Goal: Information Seeking & Learning: Learn about a topic

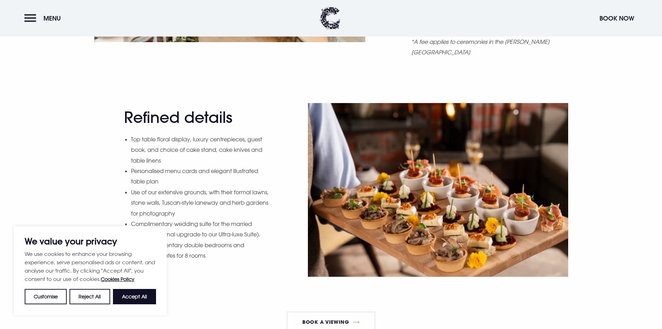
scroll to position [939, 0]
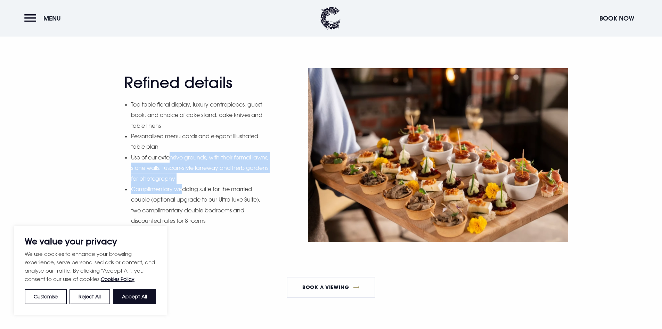
drag, startPoint x: 170, startPoint y: 160, endPoint x: 185, endPoint y: 188, distance: 31.9
click at [185, 188] on ul "Top table floral display, luxury centrepieces, guest book, and choice of cake s…" at bounding box center [200, 162] width 139 height 127
click at [185, 188] on li "Complimentary wedding suite for the married couple (optional upgrade to our Ult…" at bounding box center [200, 205] width 139 height 42
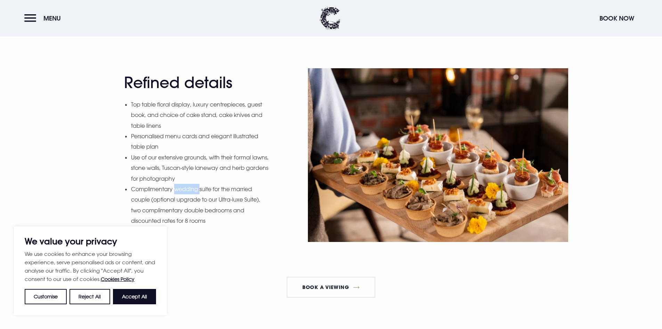
click at [185, 188] on li "Complimentary wedding suite for the married couple (optional upgrade to our Ult…" at bounding box center [200, 205] width 139 height 42
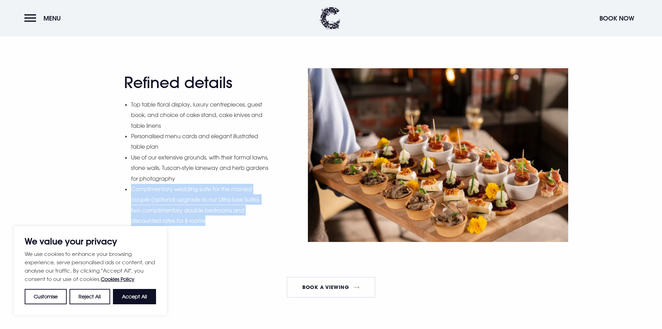
click at [185, 188] on li "Complimentary wedding suite for the married couple (optional upgrade to our Ult…" at bounding box center [200, 205] width 139 height 42
click at [205, 195] on li "Complimentary wedding suite for the married couple (optional upgrade to our Ult…" at bounding box center [200, 205] width 139 height 42
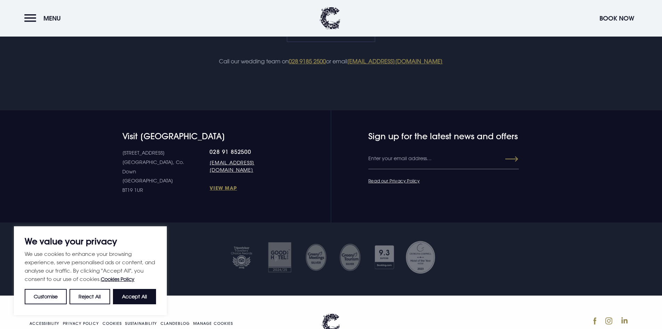
scroll to position [1729, 0]
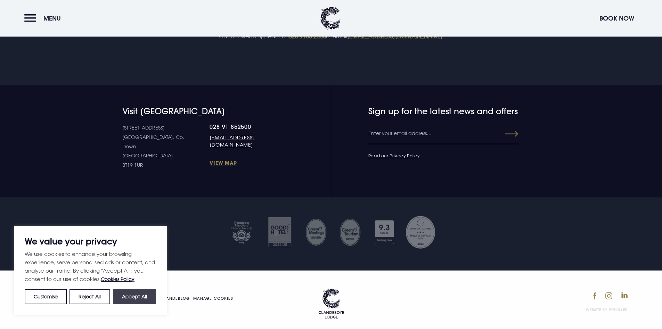
click at [150, 296] on button "Accept All" at bounding box center [134, 296] width 43 height 15
checkbox input "true"
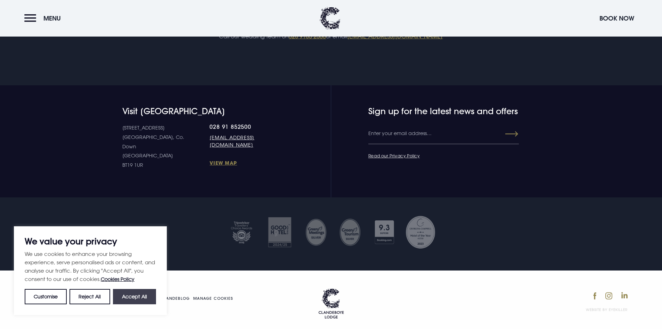
checkbox input "true"
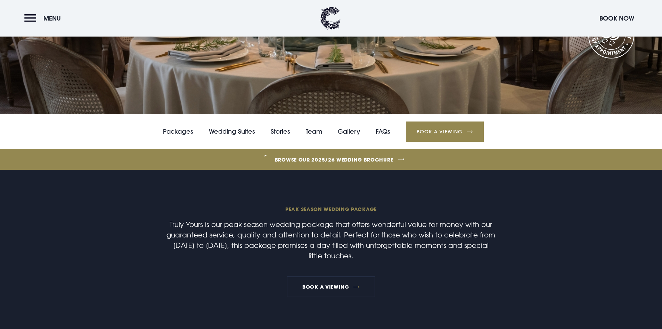
scroll to position [0, 0]
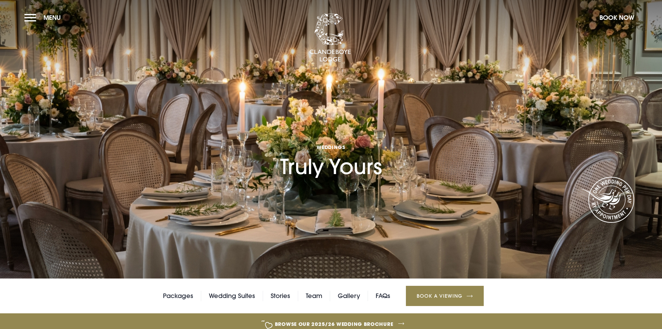
click at [311, 147] on span "Weddings" at bounding box center [331, 147] width 102 height 7
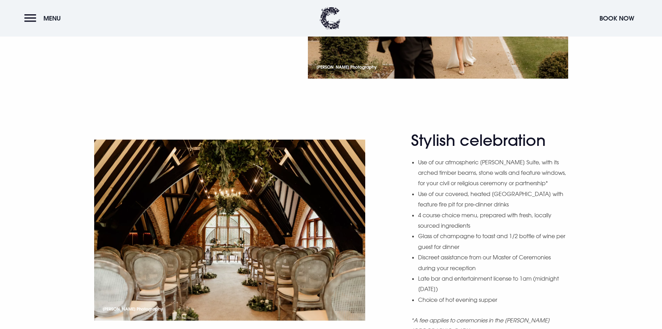
scroll to position [695, 0]
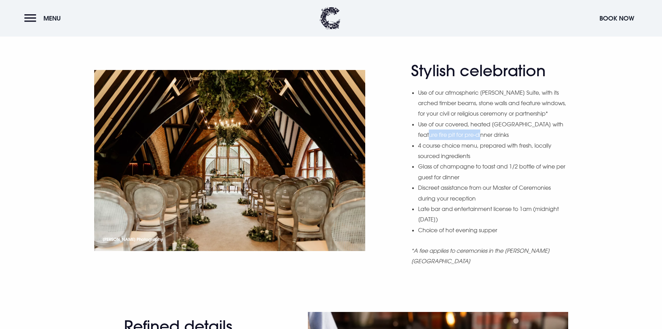
drag, startPoint x: 474, startPoint y: 145, endPoint x: 432, endPoint y: 144, distance: 41.7
click at [432, 140] on li "Use of our covered, heated Sheridan terrace with feature fire pit for pre-dinne…" at bounding box center [493, 129] width 150 height 21
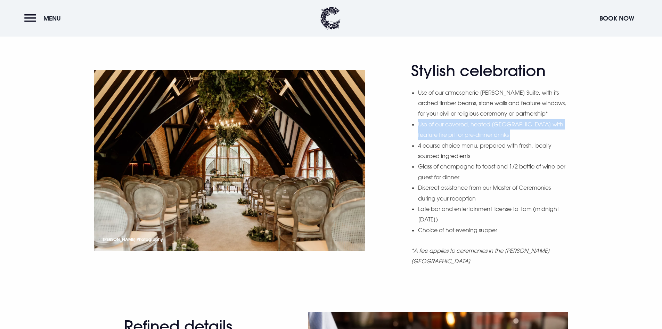
click at [433, 140] on li "Use of our covered, heated Sheridan terrace with feature fire pit for pre-dinne…" at bounding box center [493, 129] width 150 height 21
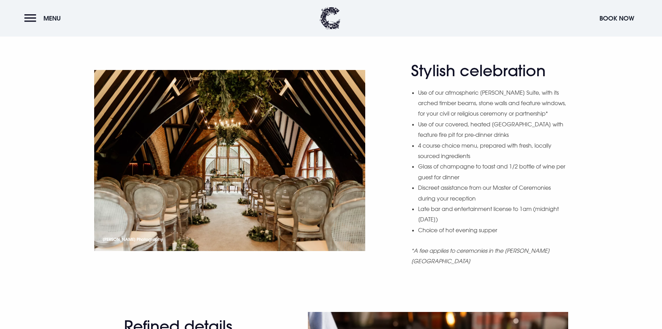
click at [438, 161] on li "4 course choice menu, prepared with fresh, locally sourced ingredients" at bounding box center [493, 150] width 150 height 21
click at [507, 161] on li "4 course choice menu, prepared with fresh, locally sourced ingredients" at bounding box center [493, 150] width 150 height 21
click at [484, 182] on li "Glass of champagne to toast and 1/2 bottle of wine per guest for dinner" at bounding box center [493, 171] width 150 height 21
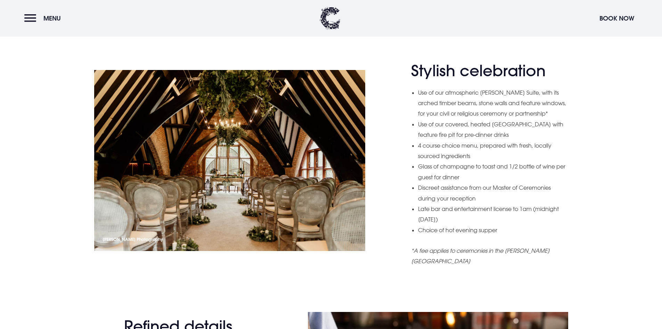
click at [484, 182] on li "Glass of champagne to toast and 1/2 bottle of wine per guest for dinner" at bounding box center [493, 171] width 150 height 21
click at [492, 215] on li "Late bar and entertainment license to 1am (midnight on Sunday)" at bounding box center [493, 213] width 150 height 21
click at [494, 235] on li "Choice of hot evening supper" at bounding box center [493, 230] width 150 height 10
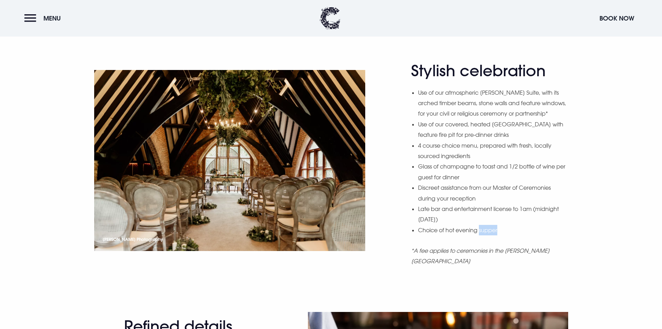
click at [494, 235] on li "Choice of hot evening supper" at bounding box center [493, 230] width 150 height 10
click at [535, 225] on li "Late bar and entertainment license to 1am (midnight on Sunday)" at bounding box center [493, 213] width 150 height 21
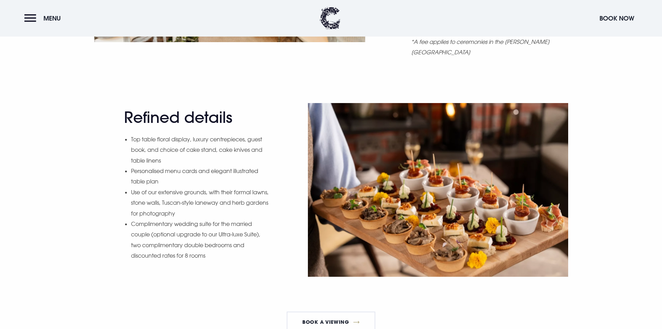
scroll to position [939, 0]
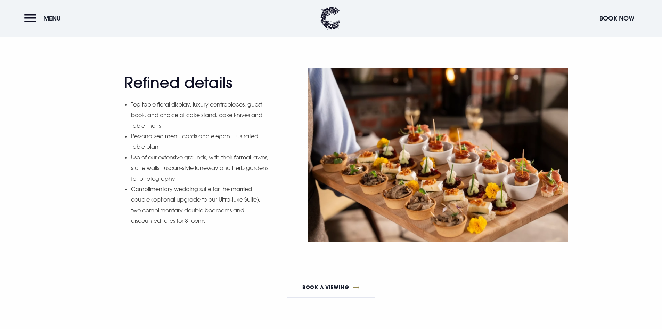
click at [191, 223] on li "Complimentary wedding suite for the married couple (optional upgrade to our Ult…" at bounding box center [200, 205] width 139 height 42
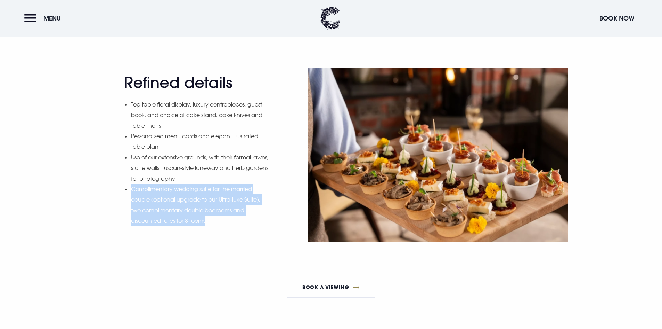
click at [191, 223] on li "Complimentary wedding suite for the married couple (optional upgrade to our Ult…" at bounding box center [200, 205] width 139 height 42
click at [248, 199] on li "Complimentary wedding suite for the married couple (optional upgrade to our Ult…" at bounding box center [200, 205] width 139 height 42
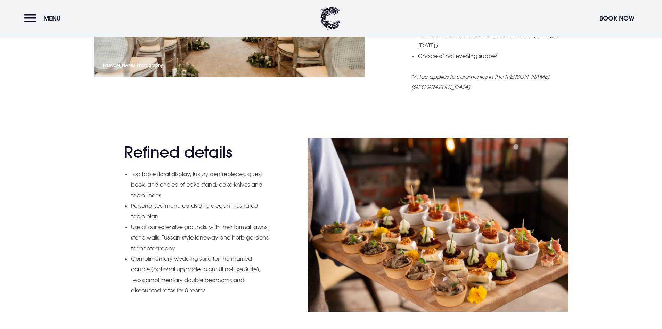
scroll to position [765, 0]
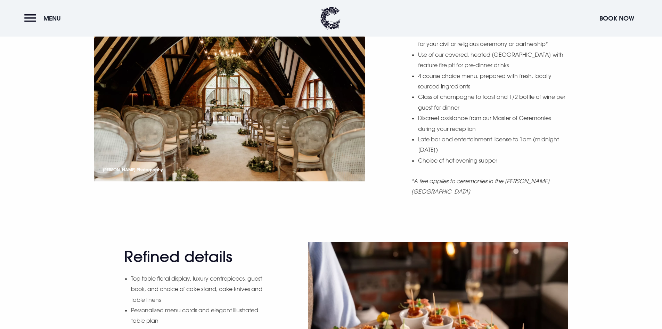
click at [216, 230] on div "Stylish celebration Use of our atmospheric Blackwood Suite, with its arched tim…" at bounding box center [331, 117] width 662 height 250
click at [221, 262] on h2 "Refined details" at bounding box center [192, 256] width 136 height 18
click at [221, 263] on h2 "Refined details" at bounding box center [192, 256] width 136 height 18
click at [223, 263] on h2 "Refined details" at bounding box center [192, 256] width 136 height 18
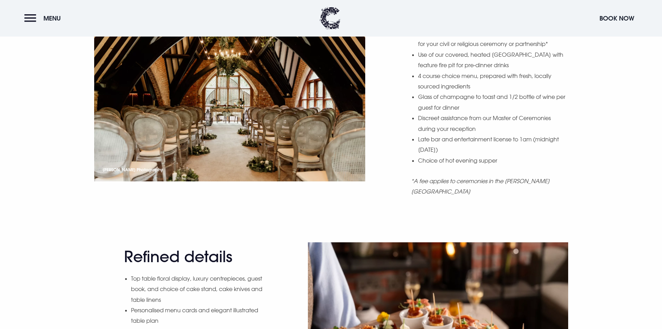
click at [223, 263] on h2 "Refined details" at bounding box center [192, 256] width 136 height 18
click at [224, 264] on h2 "Refined details" at bounding box center [192, 256] width 136 height 18
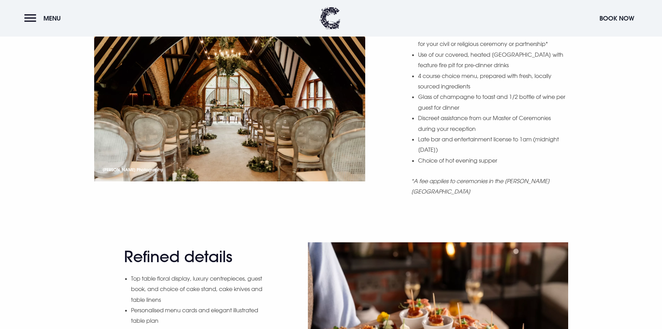
click at [224, 264] on h2 "Refined details" at bounding box center [192, 256] width 136 height 18
click at [225, 272] on div "Refined details Top table floral display, luxury centrepieces, guest book, and …" at bounding box center [197, 328] width 146 height 163
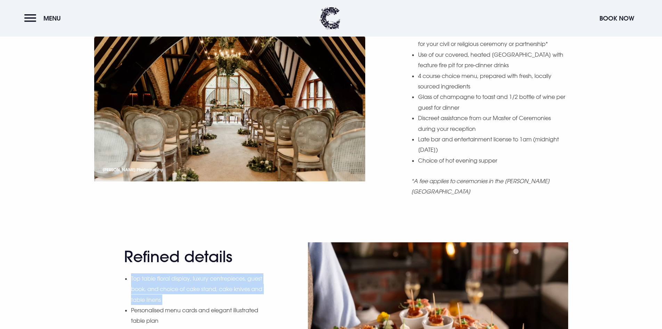
click at [225, 272] on div "Refined details Top table floral display, luxury centrepieces, guest book, and …" at bounding box center [197, 328] width 146 height 163
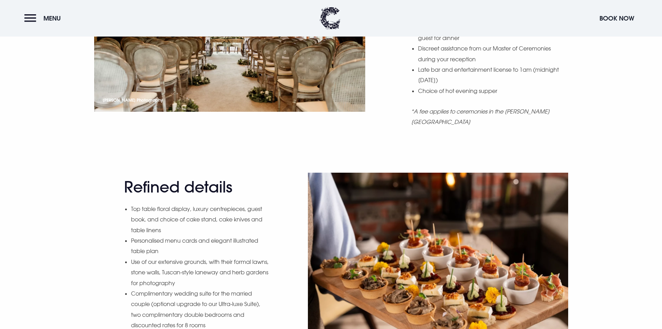
click at [227, 265] on li "Use of our extensive grounds, with their formal lawns, stone walls, Tuscan-styl…" at bounding box center [200, 272] width 139 height 32
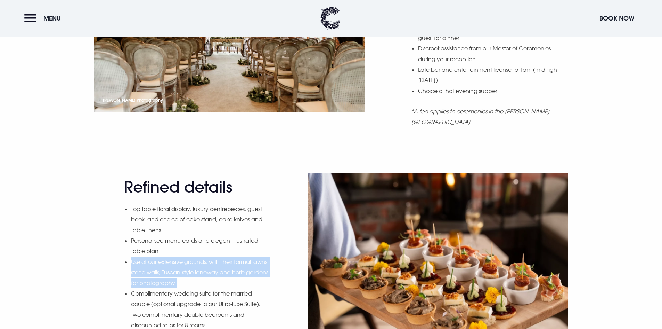
click at [227, 265] on li "Use of our extensive grounds, with their formal lawns, stone walls, Tuscan-styl…" at bounding box center [200, 272] width 139 height 32
click at [237, 269] on li "Use of our extensive grounds, with their formal lawns, stone walls, Tuscan-styl…" at bounding box center [200, 272] width 139 height 32
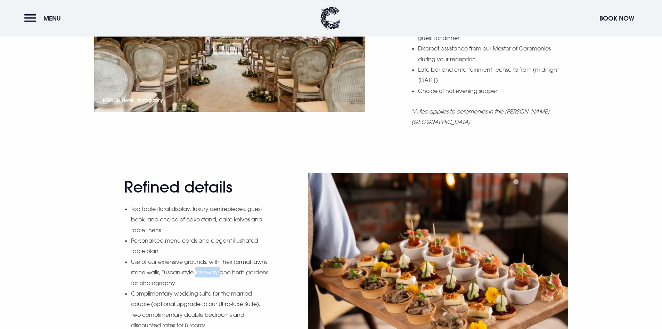
click at [236, 269] on li "Use of our extensive grounds, with their formal lawns, stone walls, Tuscan-styl…" at bounding box center [200, 272] width 139 height 32
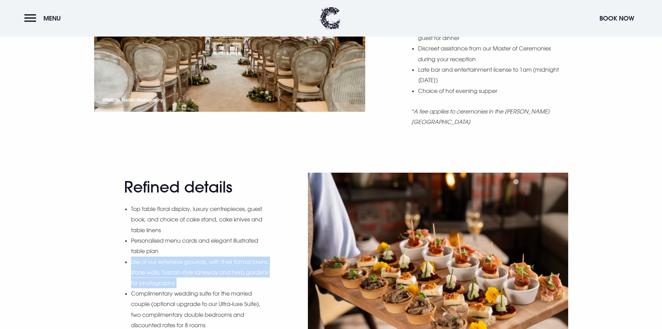
click at [236, 269] on li "Use of our extensive grounds, with their formal lawns, stone walls, Tuscan-styl…" at bounding box center [200, 272] width 139 height 32
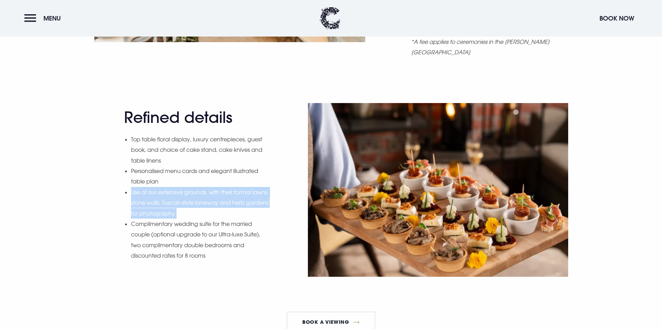
click at [241, 270] on div "Refined details Top table floral display, luxury centrepieces, guest book, and …" at bounding box center [197, 189] width 146 height 163
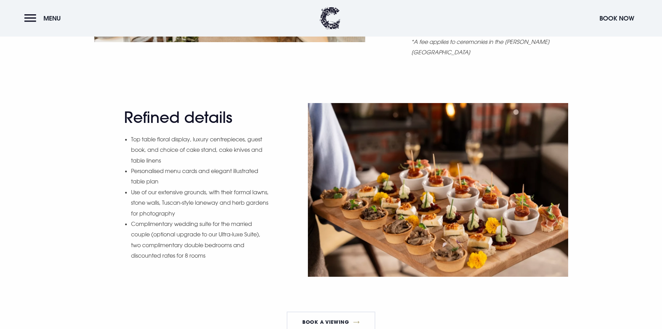
click at [232, 254] on li "Complimentary wedding suite for the married couple (optional upgrade to our Ult…" at bounding box center [200, 239] width 139 height 42
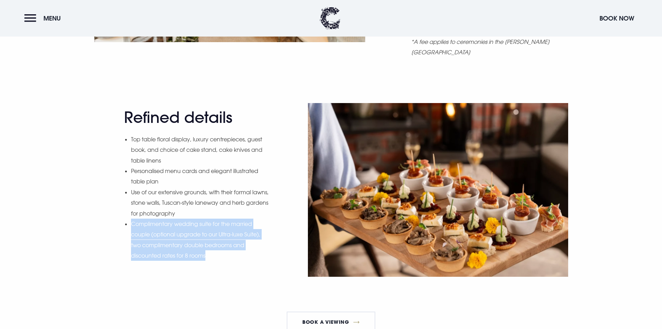
click at [232, 254] on li "Complimentary wedding suite for the married couple (optional upgrade to our Ult…" at bounding box center [200, 239] width 139 height 42
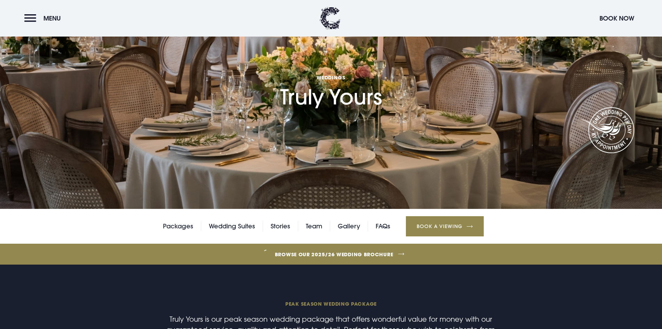
scroll to position [0, 0]
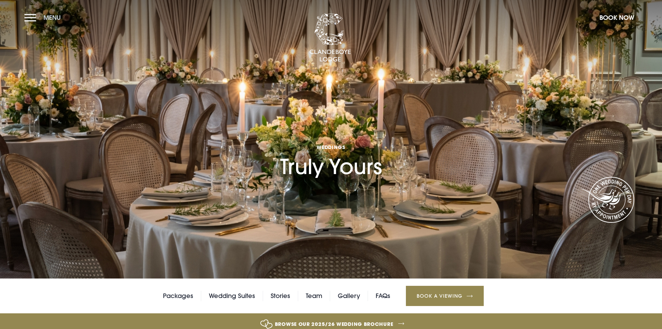
click at [34, 19] on button "Menu" at bounding box center [44, 17] width 40 height 15
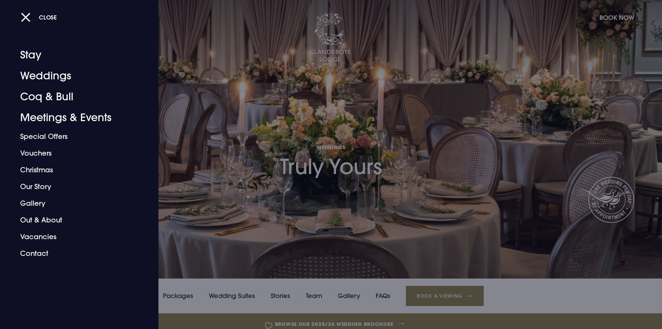
click at [574, 297] on div at bounding box center [331, 164] width 662 height 329
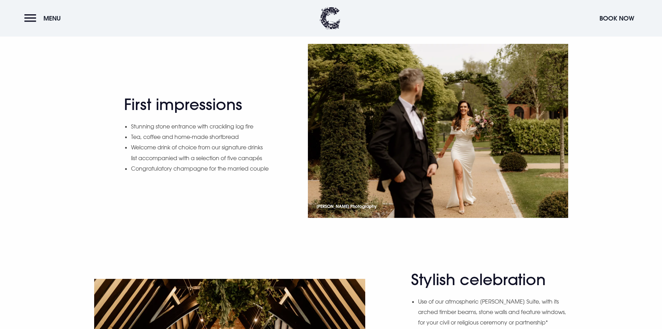
scroll to position [348, 0]
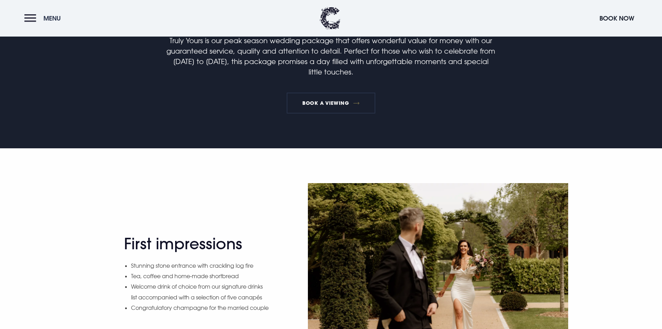
click at [30, 13] on button "Menu" at bounding box center [44, 18] width 40 height 15
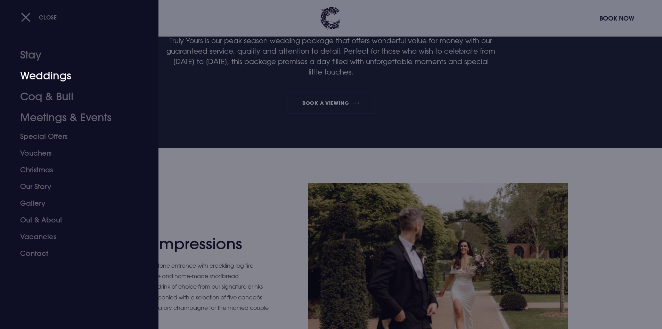
click at [47, 72] on link "Weddings" at bounding box center [75, 75] width 110 height 21
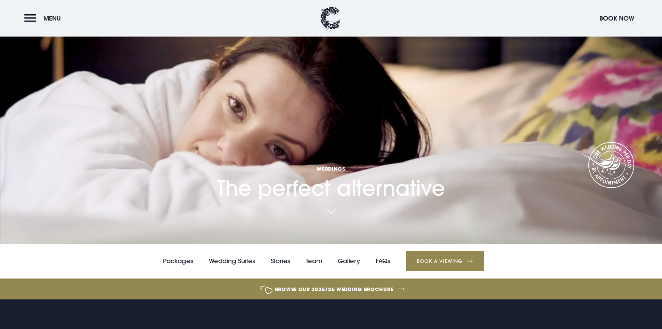
scroll to position [70, 0]
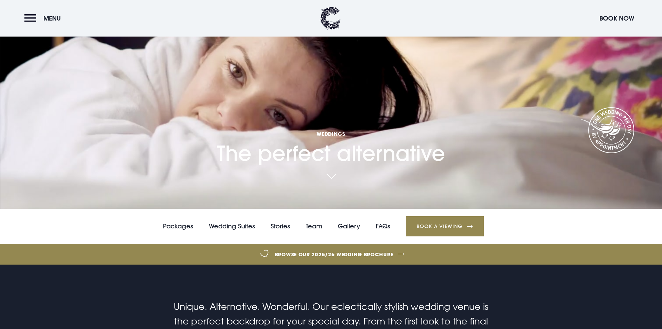
click at [355, 231] on div "Packages Wedding Suites Stories Team Gallery FAQs Book a Viewing" at bounding box center [331, 226] width 662 height 35
click at [356, 218] on div "Packages Wedding Suites Stories Team Gallery FAQs Book a Viewing" at bounding box center [331, 226] width 662 height 35
click at [353, 227] on link "Gallery" at bounding box center [349, 226] width 22 height 10
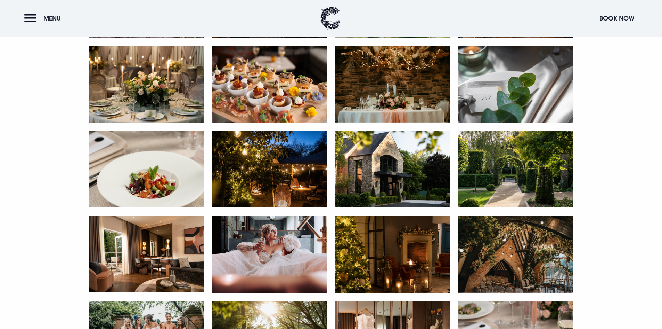
scroll to position [452, 0]
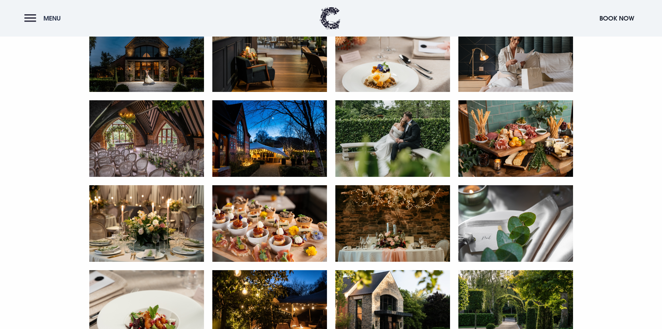
click at [32, 17] on button "Menu" at bounding box center [44, 18] width 40 height 15
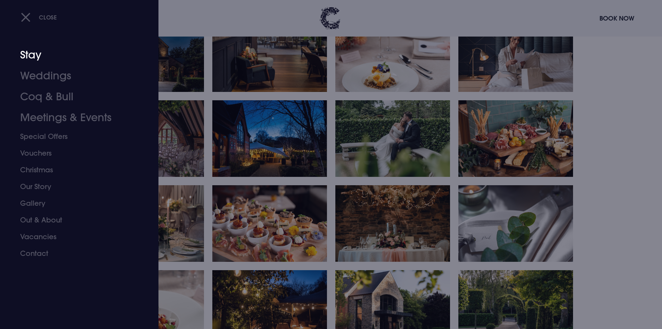
click at [39, 53] on link "Stay" at bounding box center [75, 55] width 110 height 21
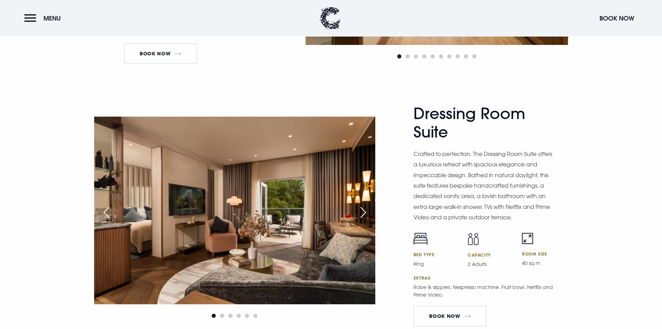
scroll to position [1043, 0]
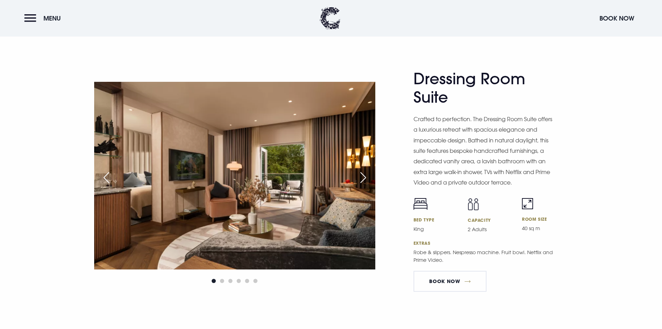
click at [362, 179] on div "Next slide" at bounding box center [363, 177] width 17 height 15
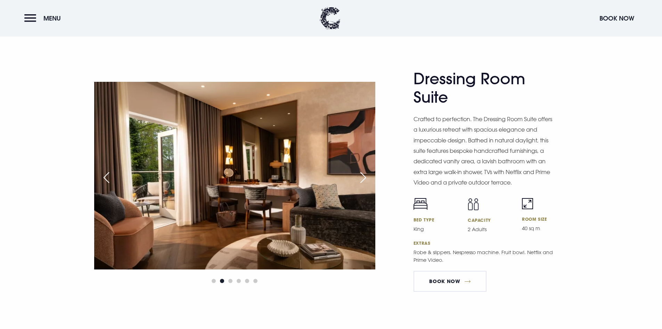
click at [362, 179] on div "Next slide" at bounding box center [363, 177] width 17 height 15
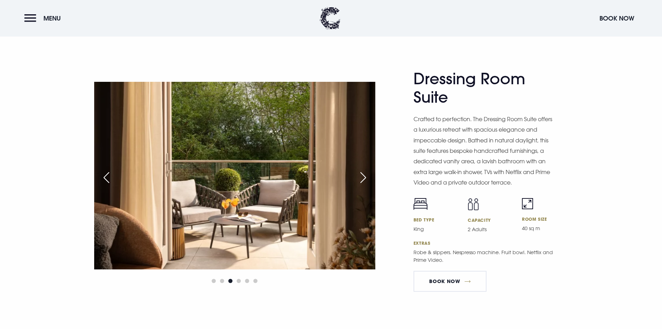
click at [362, 179] on div "Next slide" at bounding box center [363, 177] width 17 height 15
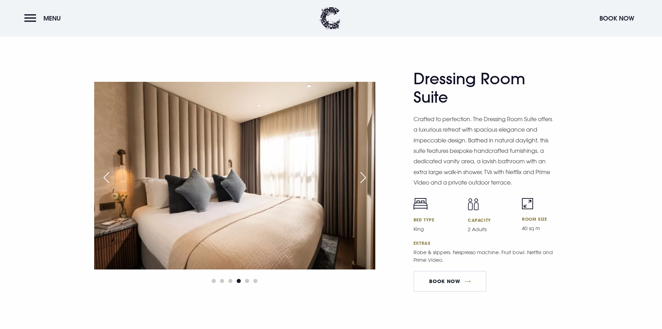
click at [362, 179] on div "Next slide" at bounding box center [363, 177] width 17 height 15
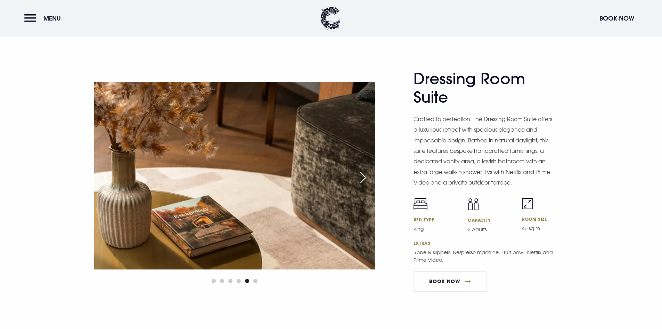
click at [362, 179] on div "Next slide" at bounding box center [363, 177] width 17 height 15
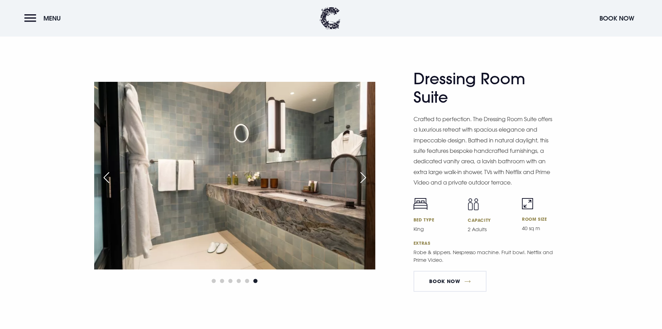
click at [362, 179] on div "Next slide" at bounding box center [363, 177] width 17 height 15
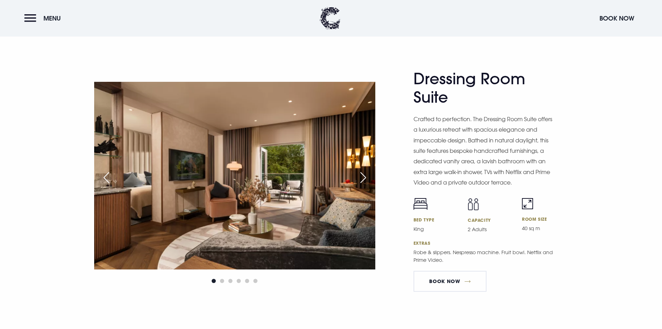
click at [362, 179] on div "Next slide" at bounding box center [363, 177] width 17 height 15
